Goal: Use online tool/utility: Utilize a website feature to perform a specific function

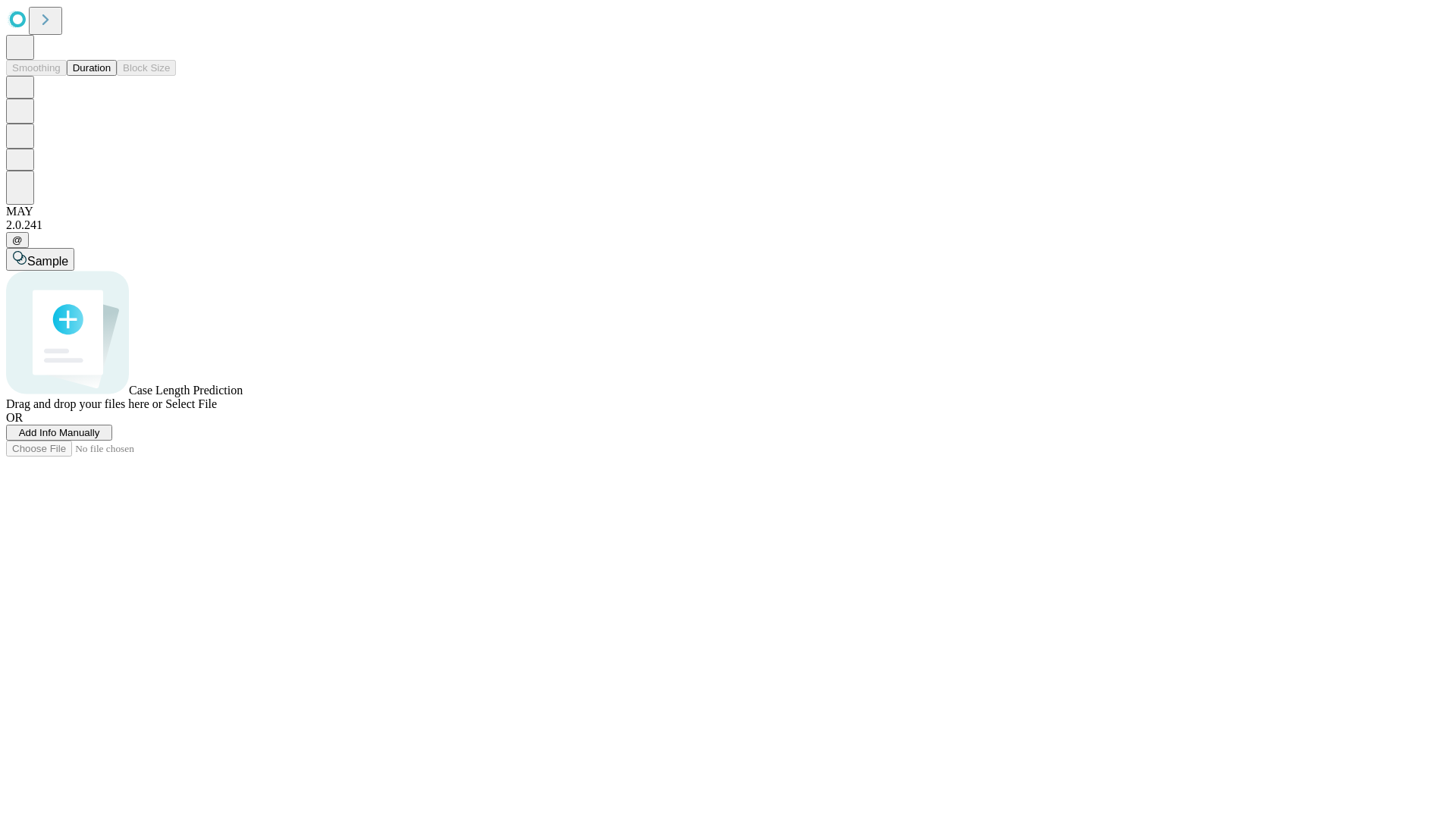
click at [111, 76] on button "Duration" at bounding box center [91, 67] width 50 height 16
click at [100, 439] on span "Add Info Manually" at bounding box center [58, 433] width 81 height 12
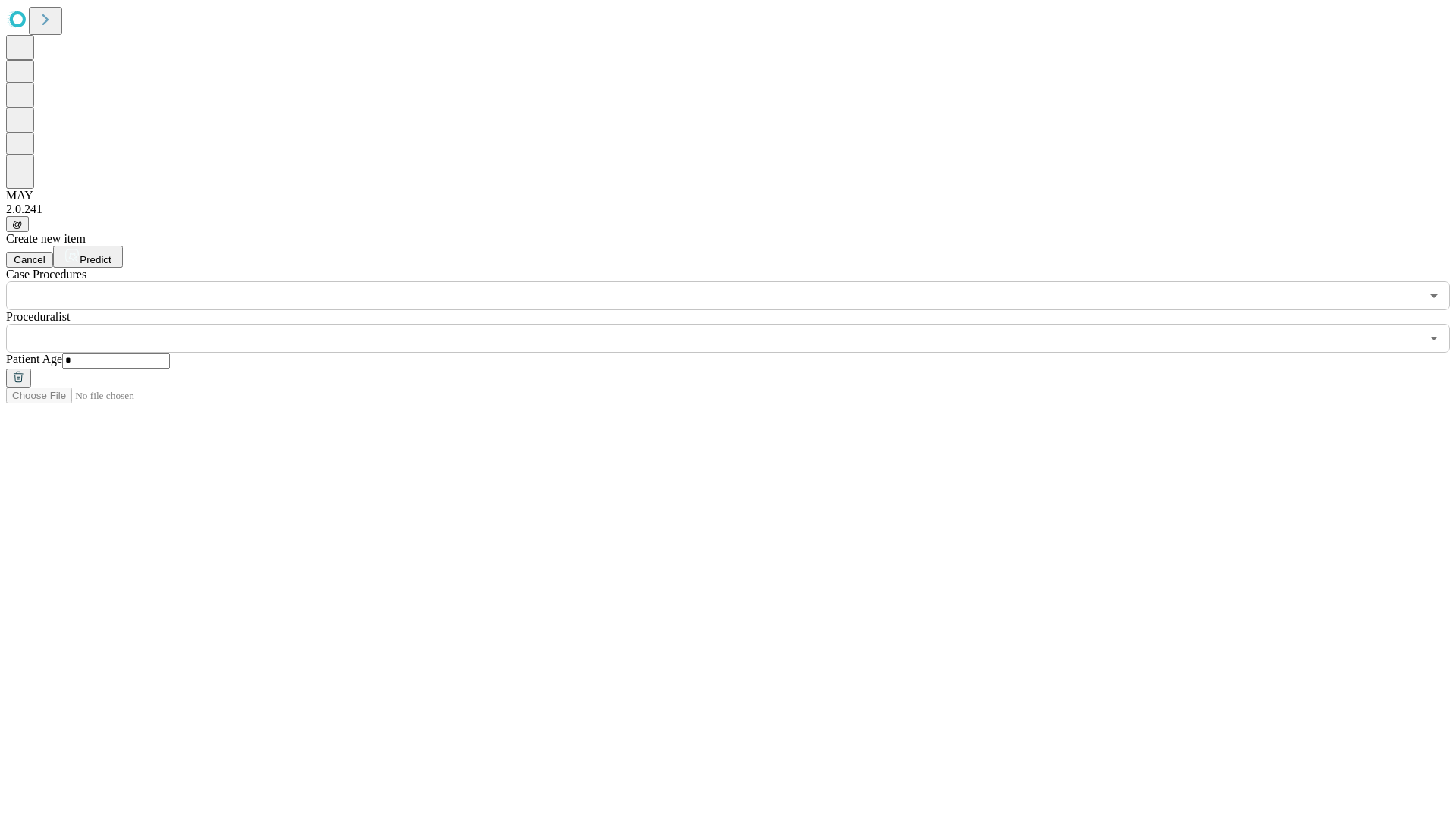
type input "*"
click at [739, 324] on input "text" at bounding box center [712, 338] width 1414 height 29
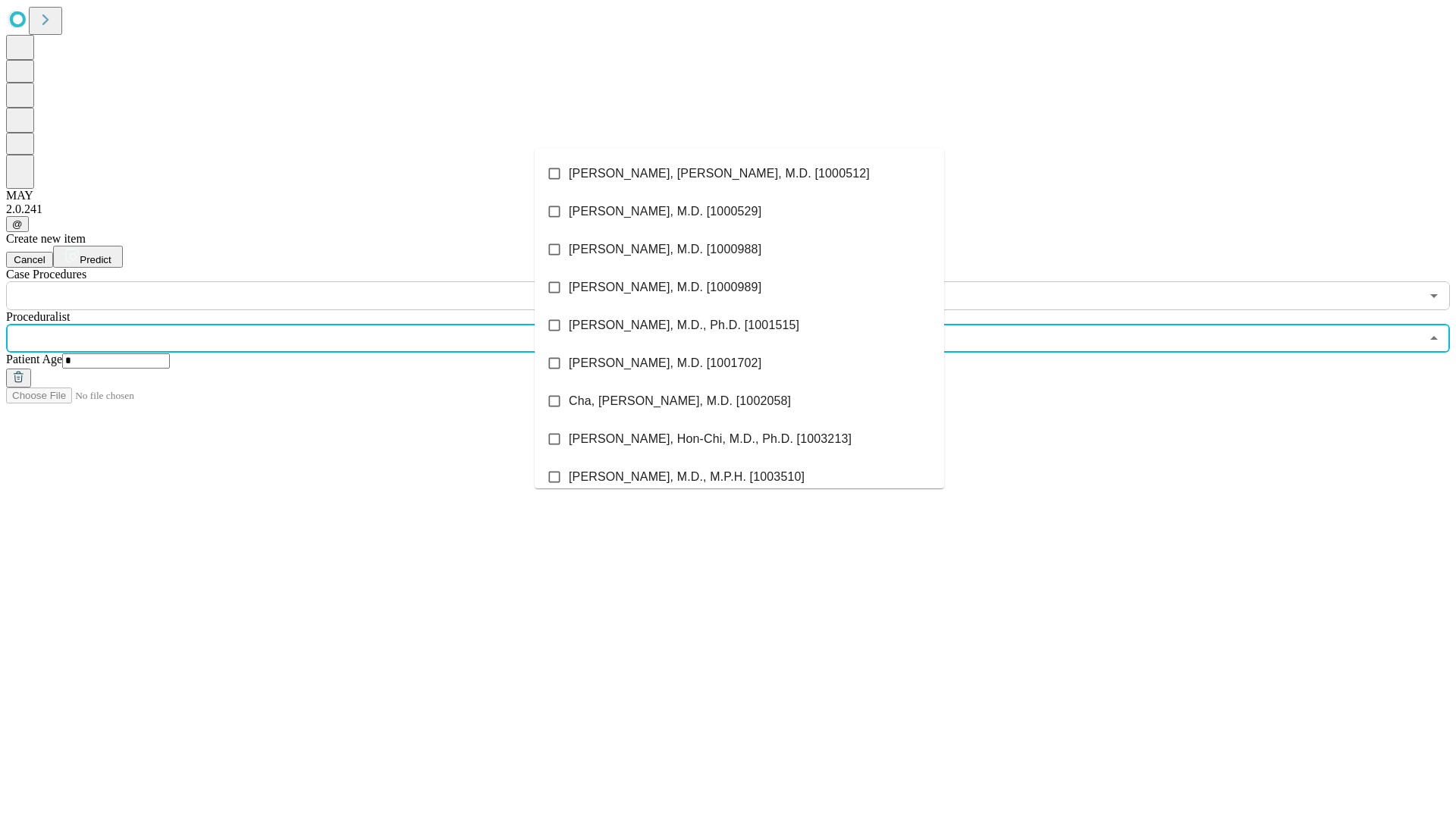
click at [739, 174] on li "[PERSON_NAME], [PERSON_NAME], M.D. [1000512]" at bounding box center [739, 174] width 409 height 38
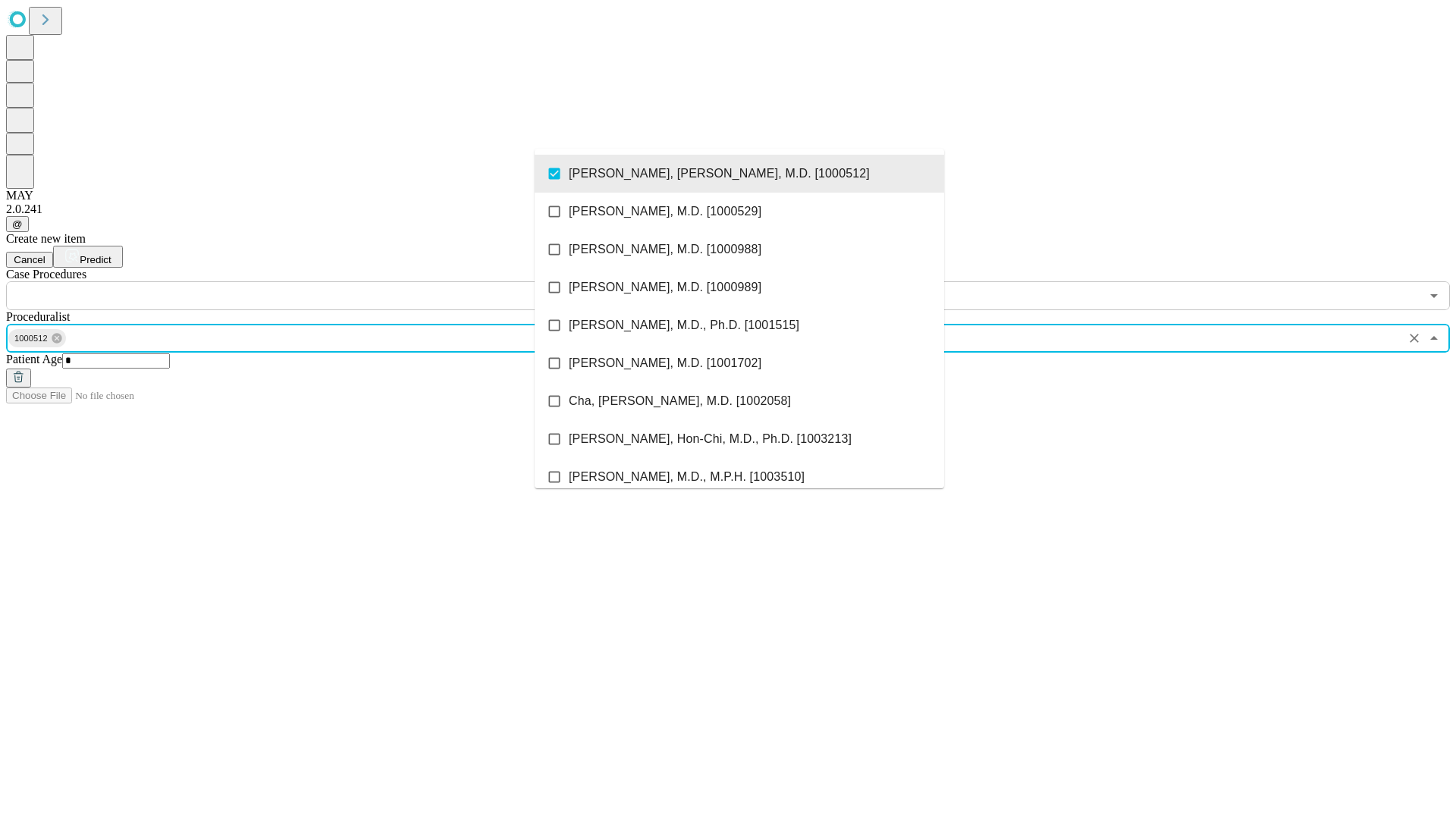
click at [319, 282] on input "text" at bounding box center [712, 296] width 1414 height 29
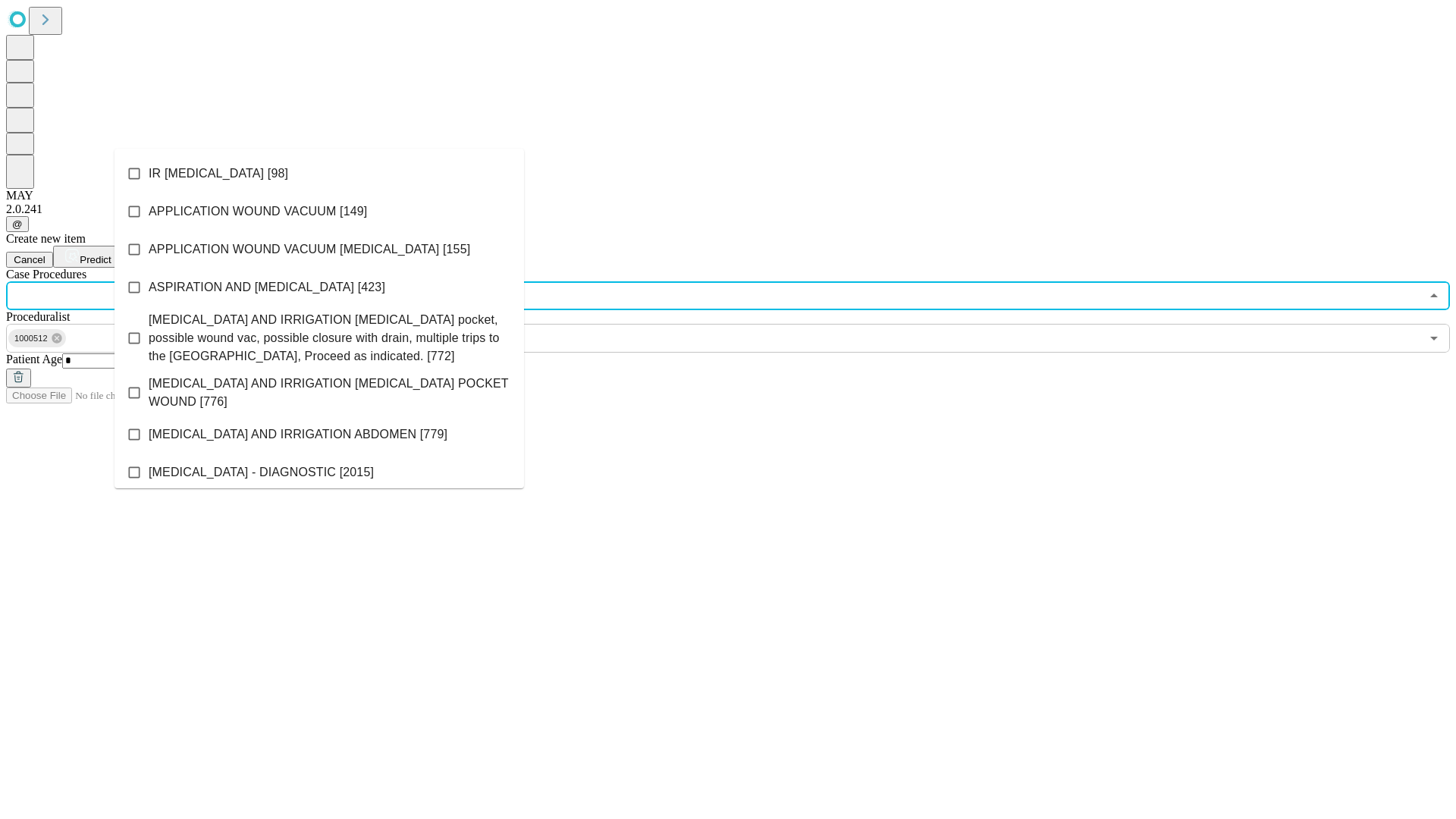
click at [319, 174] on li "IR [MEDICAL_DATA] [98]" at bounding box center [319, 174] width 409 height 38
click at [111, 254] on span "Predict" at bounding box center [96, 260] width 31 height 12
